Goal: Check status: Check status

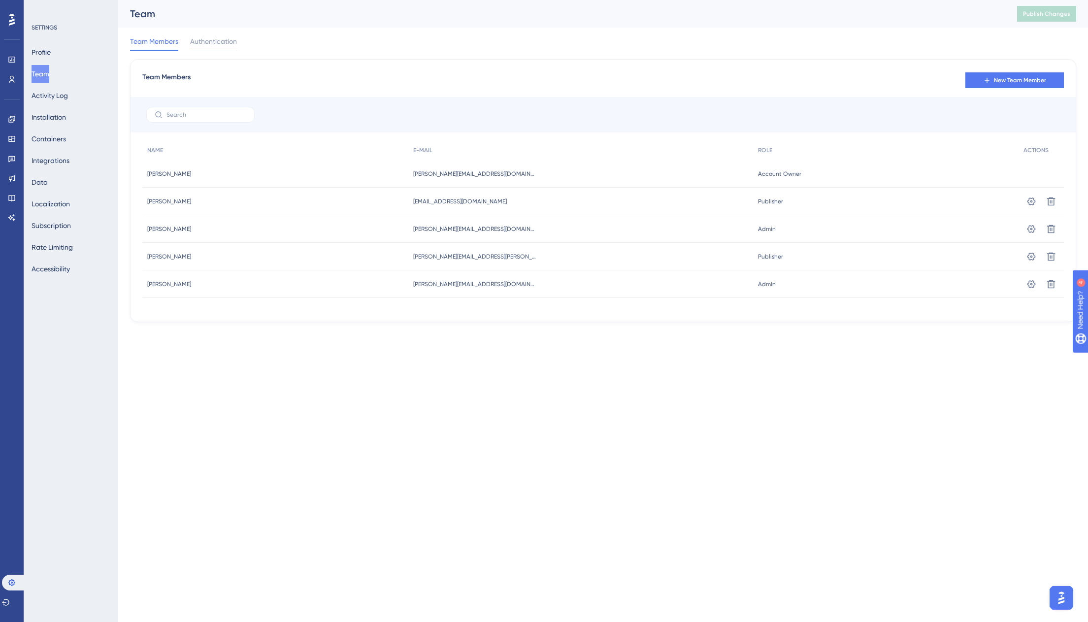
scroll to position [960, 0]
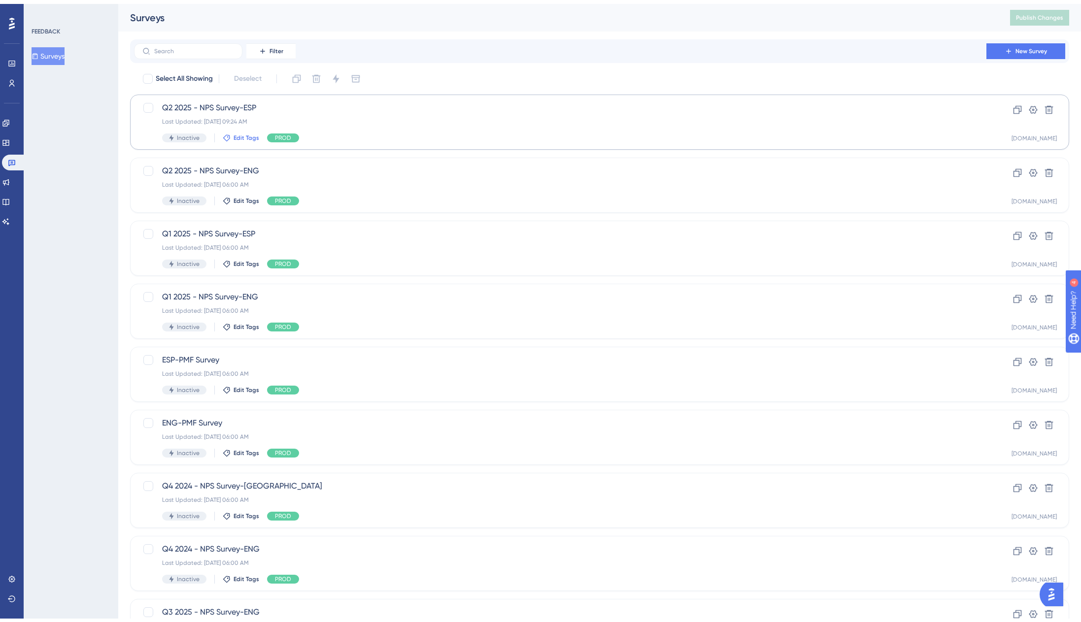
scroll to position [123, 0]
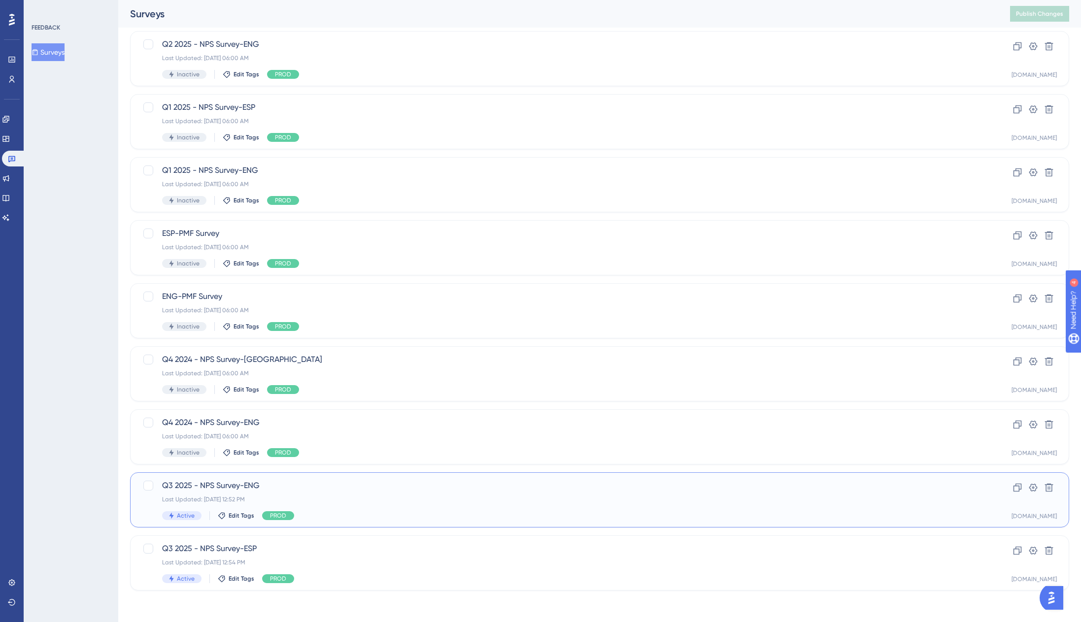
click at [308, 488] on span "Q3 2025 - NPS Survey-ENG" at bounding box center [560, 486] width 796 height 12
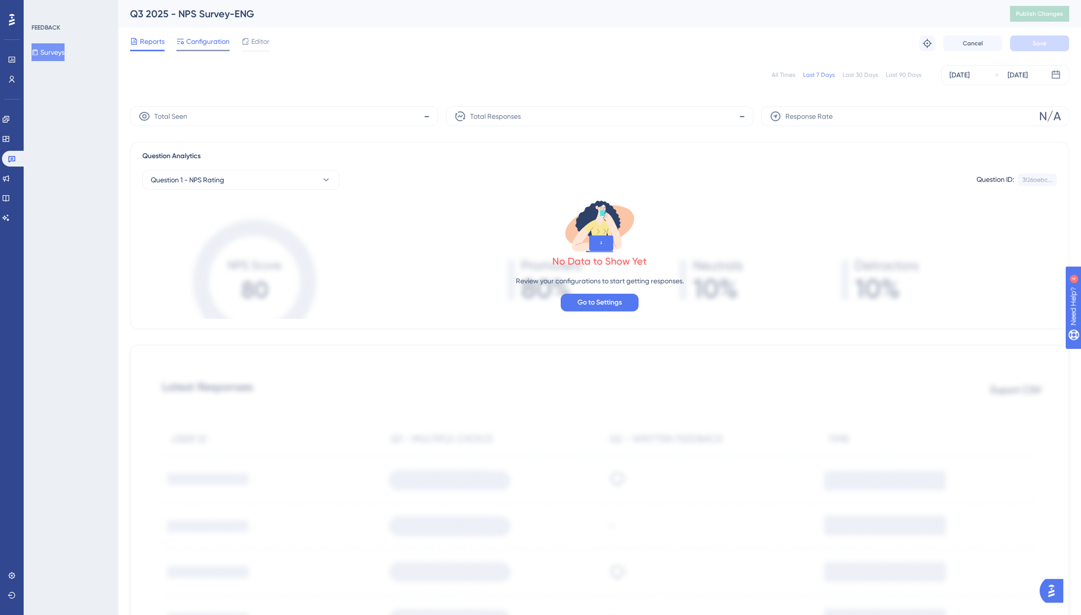
click at [201, 40] on span "Configuration" at bounding box center [207, 41] width 43 height 12
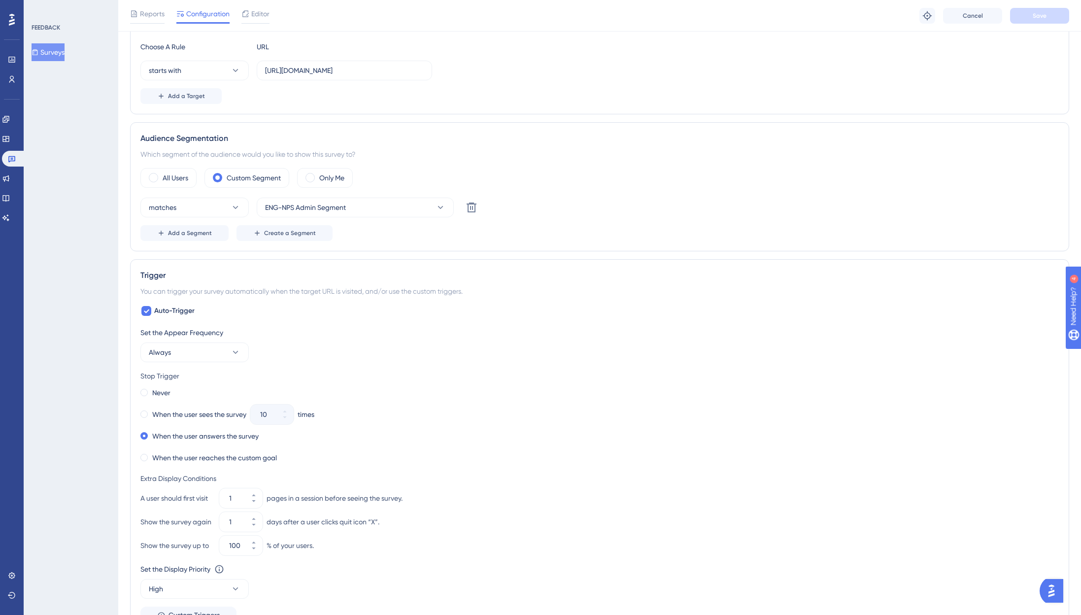
scroll to position [352, 0]
